Goal: Task Accomplishment & Management: Manage account settings

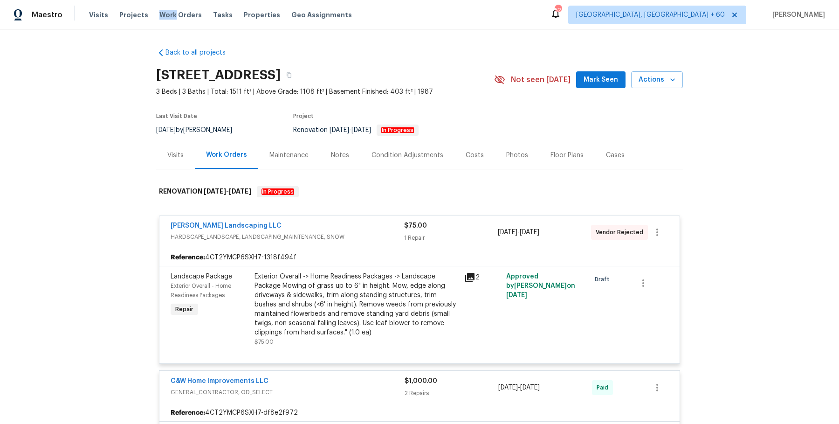
click at [170, 8] on div "Visits Projects Work Orders Tasks Properties Geo Assignments" at bounding box center [226, 15] width 274 height 19
click at [165, 14] on span "Work Orders" at bounding box center [180, 14] width 42 height 9
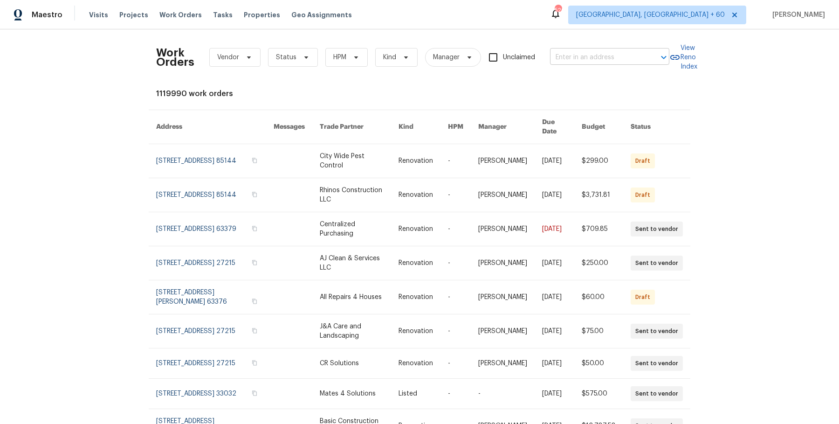
click at [561, 56] on input "text" at bounding box center [596, 57] width 93 height 14
paste input "1121 [GEOGRAPHIC_DATA]"
type input "1121 [GEOGRAPHIC_DATA]"
click at [575, 80] on li "1121 [GEOGRAPHIC_DATA]" at bounding box center [607, 77] width 119 height 15
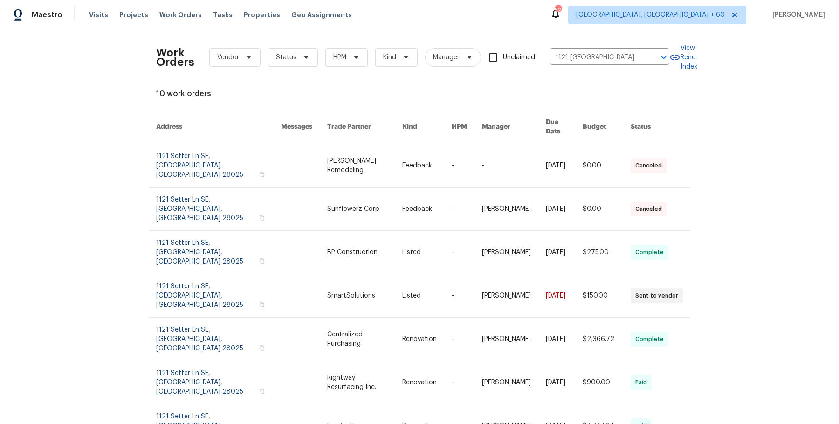
click at [495, 144] on link at bounding box center [514, 165] width 64 height 43
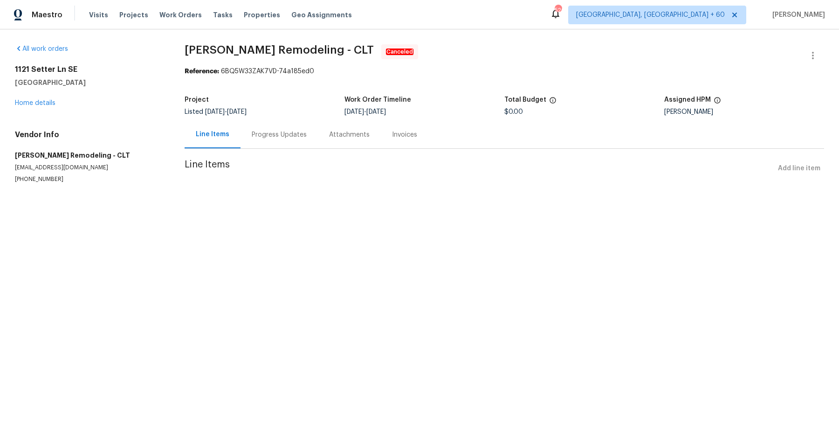
click at [39, 98] on div "[STREET_ADDRESS] Home details" at bounding box center [88, 86] width 147 height 43
click at [37, 105] on link "Home details" at bounding box center [35, 103] width 41 height 7
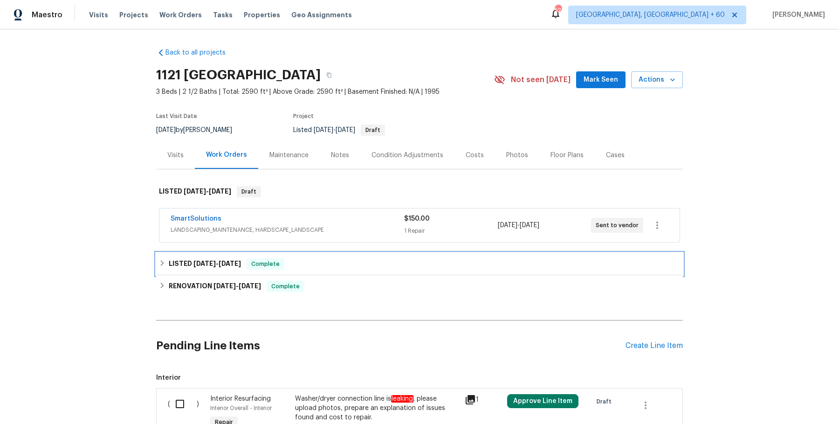
click at [288, 269] on div "LISTED [DATE] - [DATE] Complete" at bounding box center [419, 264] width 527 height 22
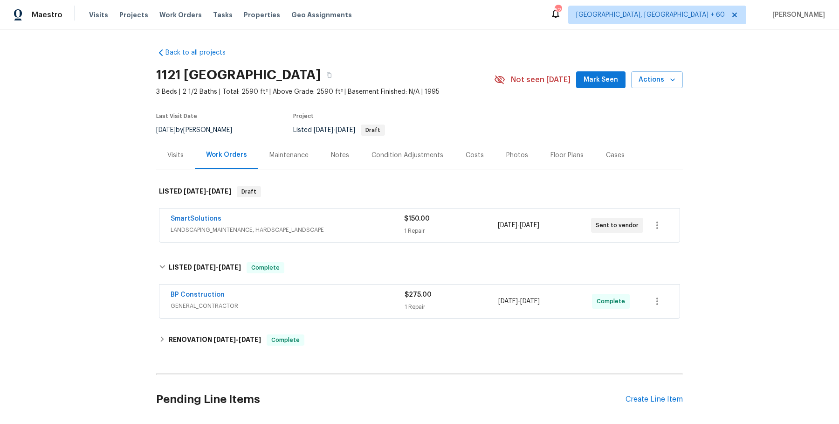
click at [303, 312] on div "BP Construction GENERAL_CONTRACTOR $275.00 1 Repair [DATE] - [DATE] Complete" at bounding box center [419, 301] width 520 height 34
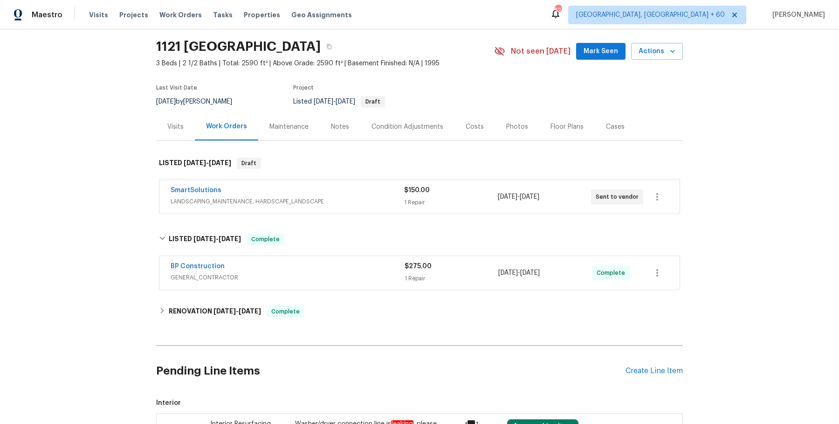
scroll to position [29, 0]
click at [324, 272] on span "GENERAL_CONTRACTOR" at bounding box center [288, 276] width 234 height 9
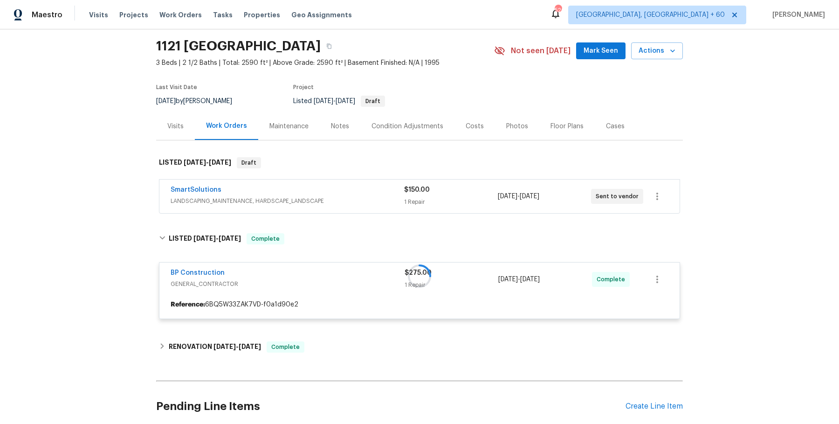
click at [348, 198] on span "LANDSCAPING_MAINTENANCE, HARDSCAPE_LANDSCAPE" at bounding box center [287, 200] width 233 height 9
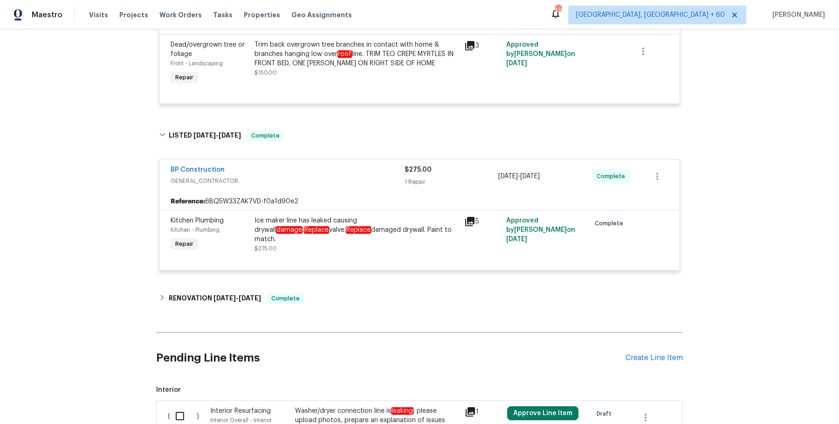
scroll to position [235, 0]
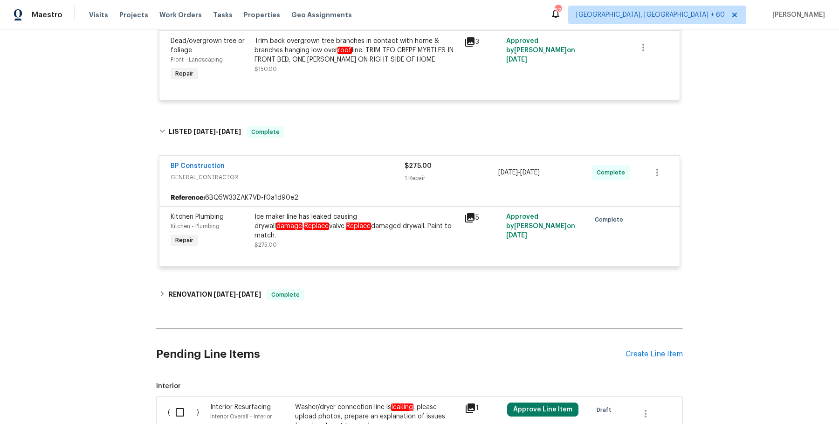
click at [335, 279] on div "Back to all projects [STREET_ADDRESS] 3 Beds | 2 1/2 Baths | Total: 2590 ft² | …" at bounding box center [419, 134] width 527 height 659
click at [332, 294] on div "RENOVATION [DATE] - [DATE] Complete" at bounding box center [419, 294] width 521 height 11
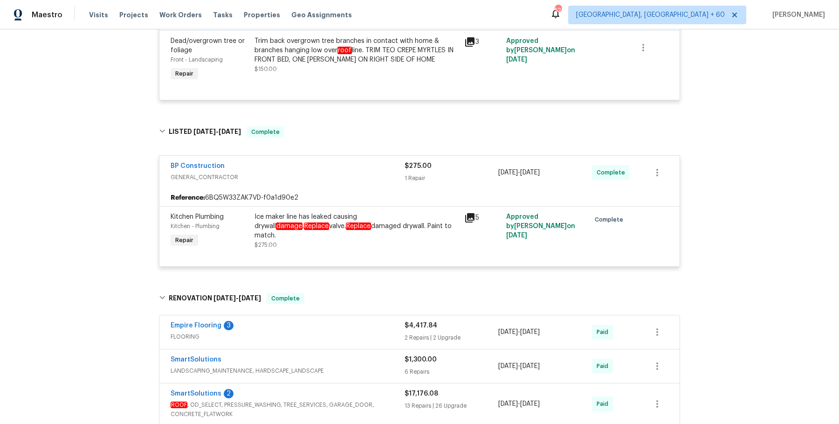
click at [329, 327] on div "Empire Flooring 3" at bounding box center [288, 326] width 234 height 11
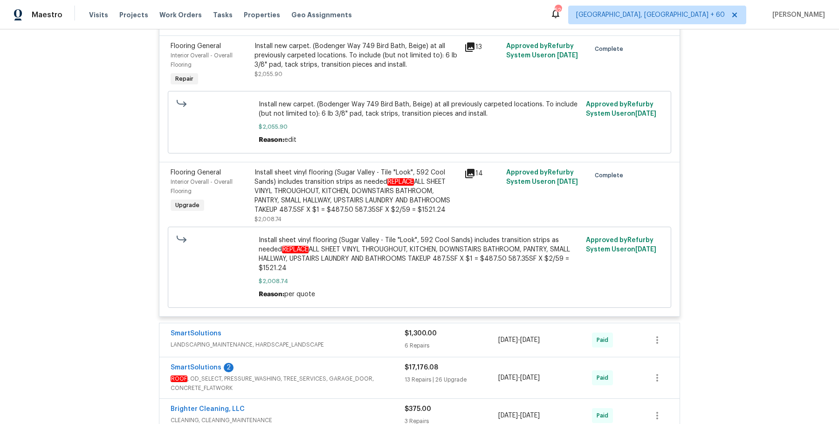
scroll to position [930, 0]
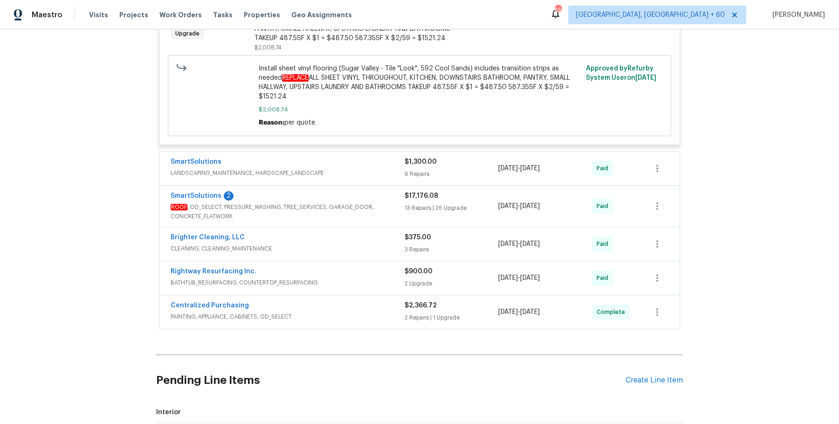
click at [304, 165] on div "SmartSolutions" at bounding box center [288, 162] width 234 height 11
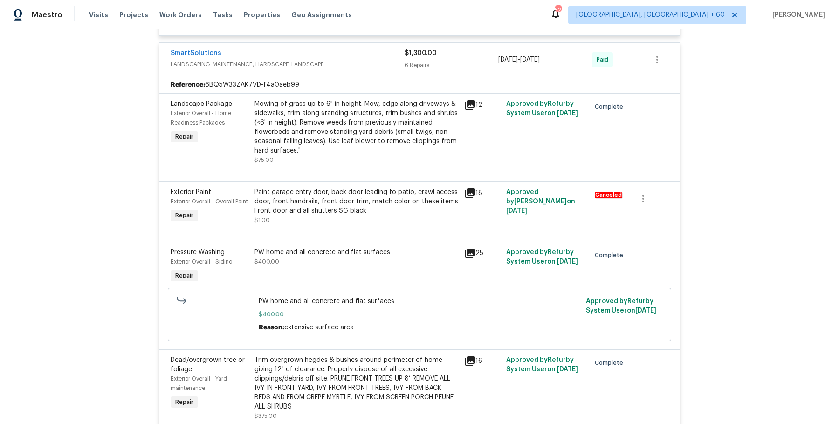
scroll to position [1558, 0]
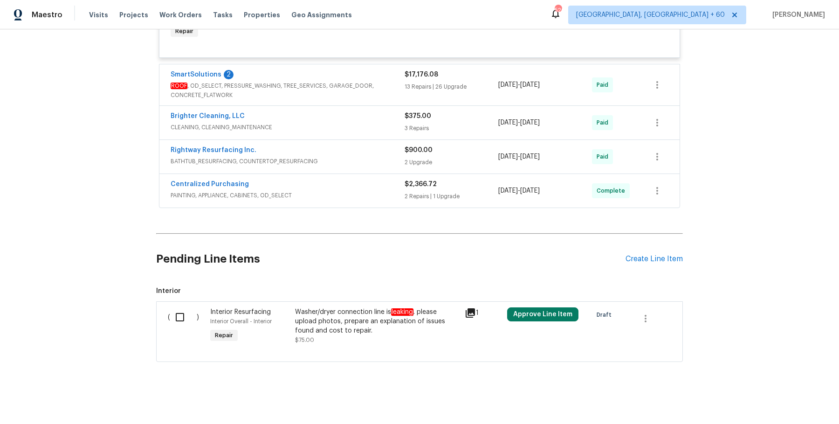
click at [368, 99] on span "ROOF , OD_SELECT, PRESSURE_WASHING, TREE_SERVICES, GARAGE_DOOR, CONCRETE_FLATWO…" at bounding box center [288, 90] width 234 height 19
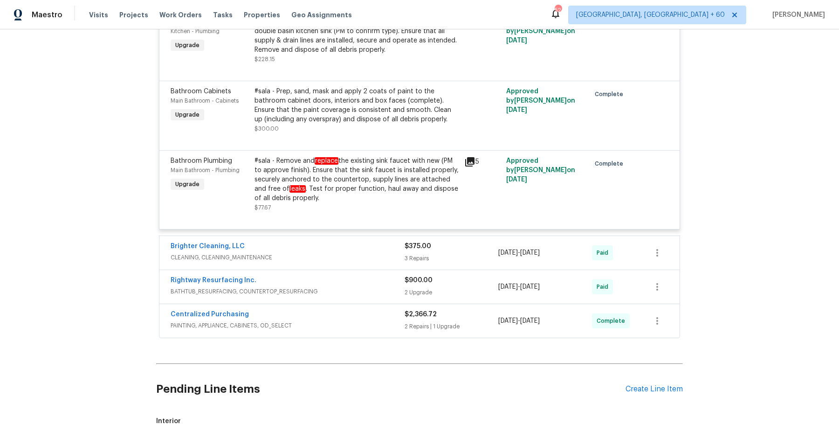
scroll to position [5412, 0]
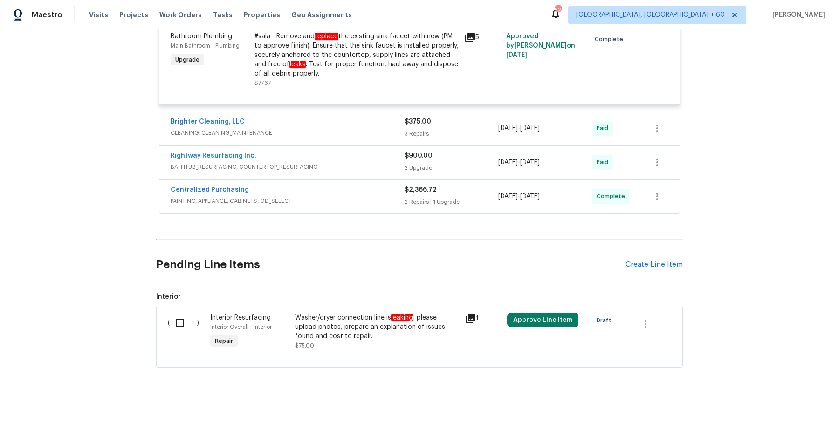
click at [391, 131] on span "CLEANING, CLEANING_MAINTENANCE" at bounding box center [288, 132] width 234 height 9
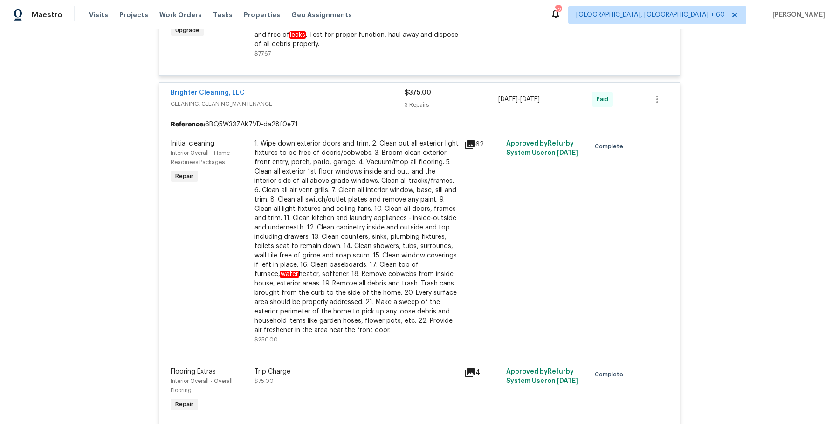
scroll to position [5793, 0]
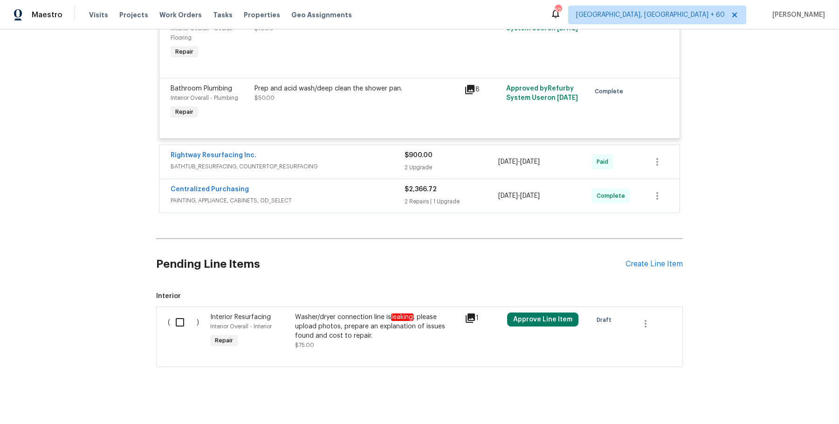
click at [376, 168] on div "Rightway Resurfacing Inc. BATHTUB_RESURFACING, COUNTERTOP_RESURFACING $900.00 2…" at bounding box center [419, 162] width 520 height 34
click at [378, 162] on span "BATHTUB_RESURFACING, COUNTERTOP_RESURFACING" at bounding box center [288, 166] width 234 height 9
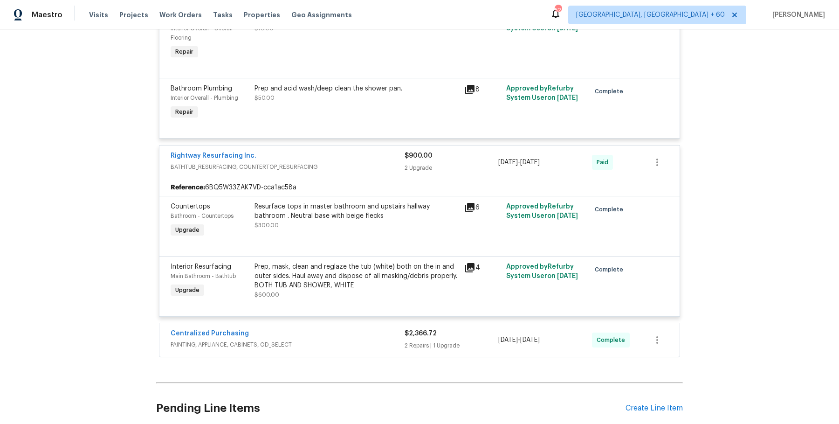
click at [334, 341] on span "PAINTING, APPLIANCE, CABINETS, OD_SELECT" at bounding box center [288, 344] width 234 height 9
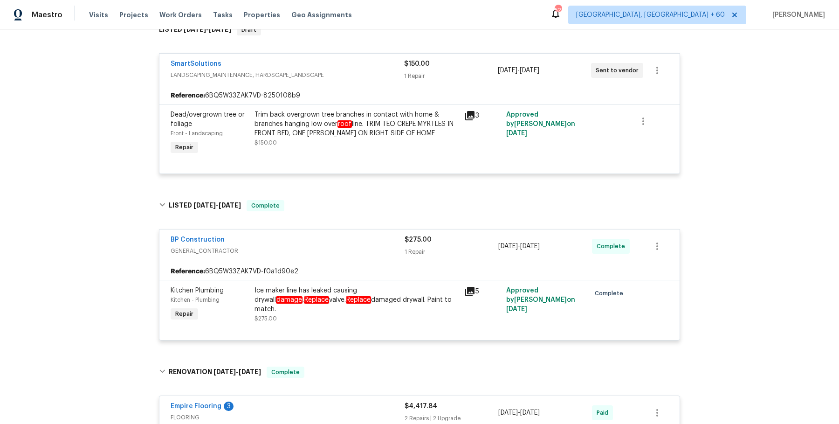
scroll to position [173, 0]
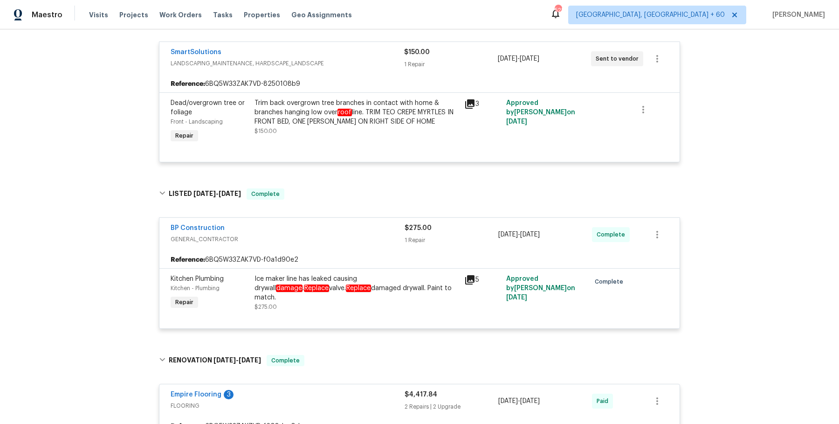
click at [324, 278] on div "Ice maker line has leaked causing drywall damage . Replace valve. Replace damag…" at bounding box center [356, 288] width 204 height 28
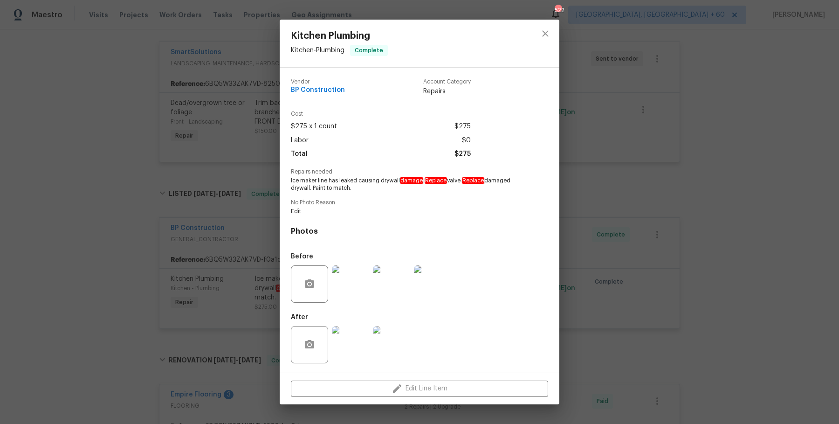
click at [629, 278] on div "Kitchen Plumbing Kitchen - Plumbing Complete Vendor BP Construction Account Cat…" at bounding box center [419, 212] width 839 height 424
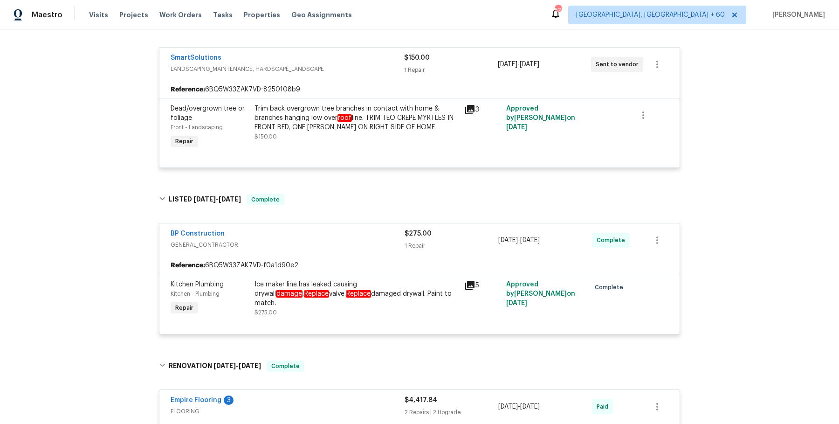
scroll to position [164, 0]
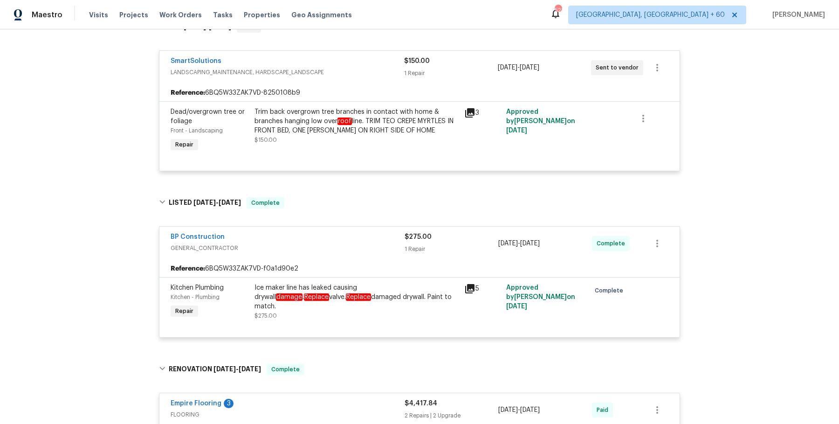
click at [329, 304] on div "Ice maker line has leaked causing drywall damage . Replace valve. Replace damag…" at bounding box center [356, 301] width 204 height 37
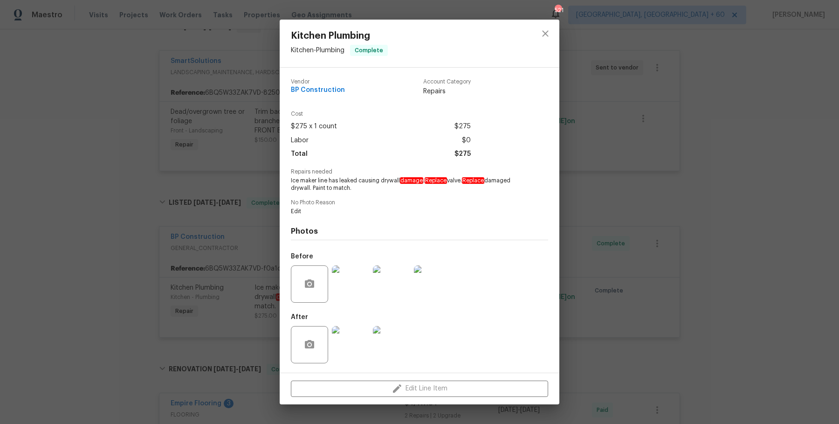
click at [354, 292] on img at bounding box center [350, 283] width 37 height 37
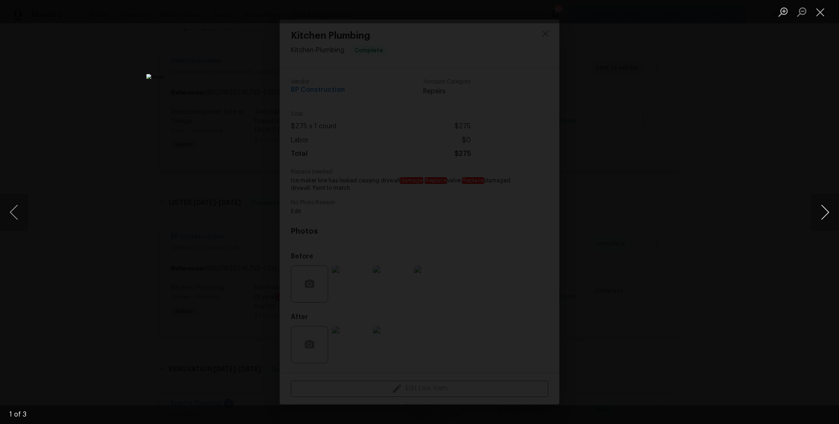
click at [821, 215] on button "Next image" at bounding box center [825, 211] width 28 height 37
click at [789, 171] on div "Lightbox" at bounding box center [419, 212] width 839 height 424
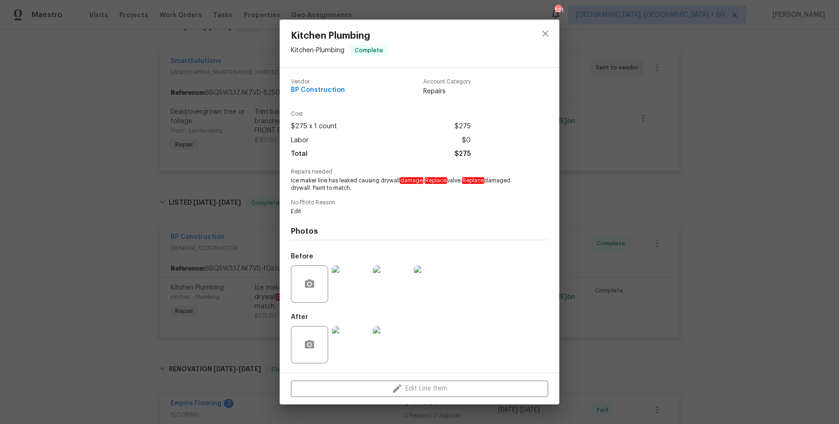
click at [789, 171] on div "Kitchen Plumbing Kitchen - Plumbing Complete Vendor BP Construction Account Cat…" at bounding box center [419, 212] width 839 height 424
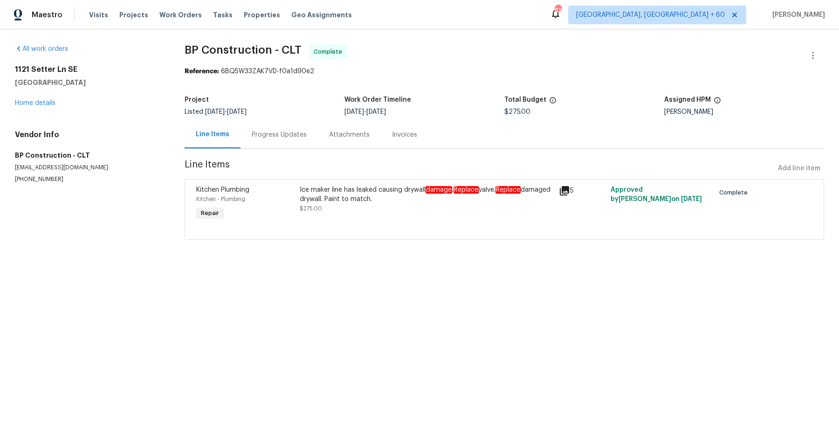
click at [242, 140] on div "Progress Updates" at bounding box center [278, 134] width 77 height 27
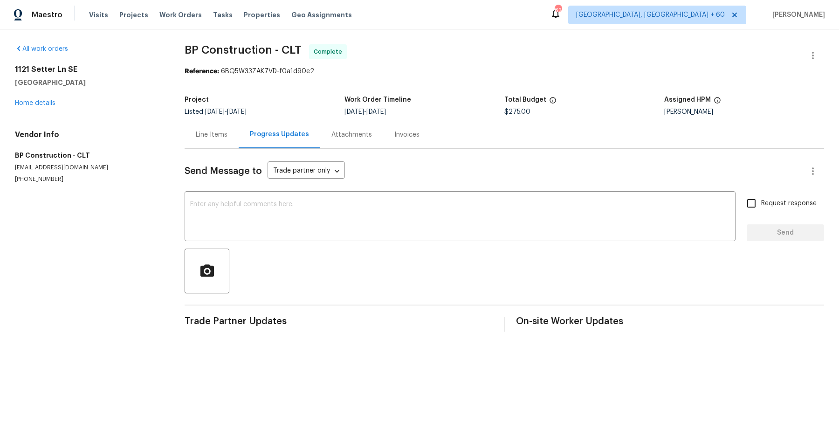
click at [347, 141] on div "Attachments" at bounding box center [351, 134] width 63 height 27
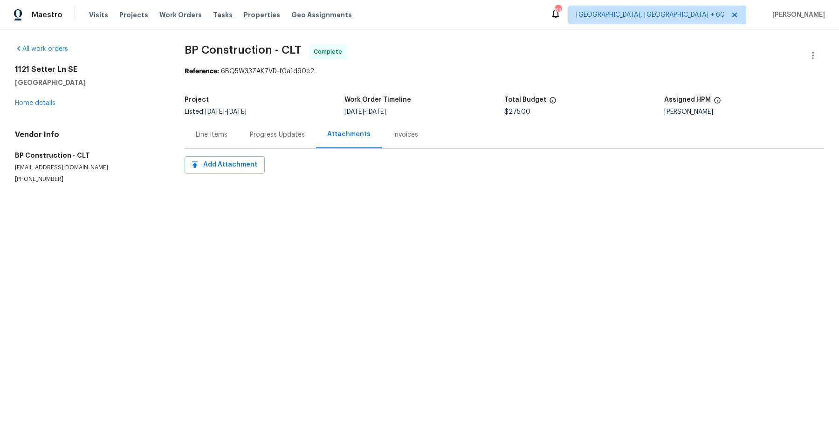
click at [411, 137] on div "Invoices" at bounding box center [405, 134] width 25 height 9
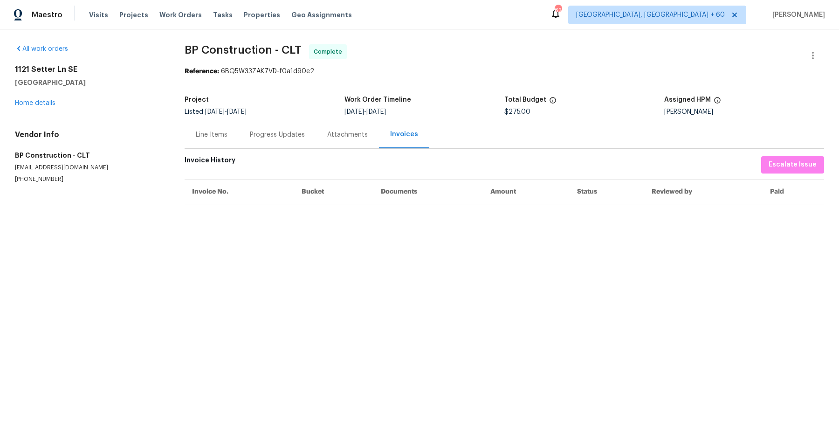
click at [205, 133] on div "Line Items" at bounding box center [212, 134] width 32 height 9
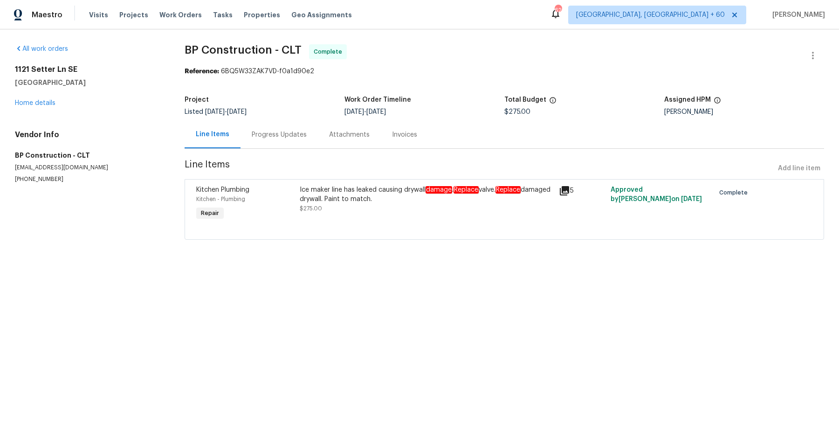
click at [344, 187] on div "Ice maker line has leaked causing drywall damage . Replace valve. Replace damag…" at bounding box center [426, 194] width 253 height 19
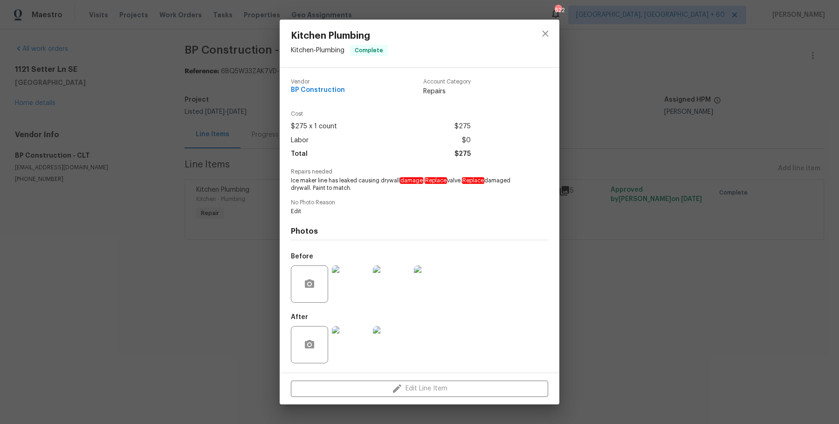
drag, startPoint x: 289, startPoint y: 181, endPoint x: 369, endPoint y: 189, distance: 80.0
click at [369, 189] on div "Vendor BP Construction Account Category Repairs Cost $275 x 1 count $275 Labor …" at bounding box center [420, 220] width 280 height 305
copy span "Ice maker line has leaked causing drywall damage . Replace valve. Replace damag…"
